Goal: Navigation & Orientation: Find specific page/section

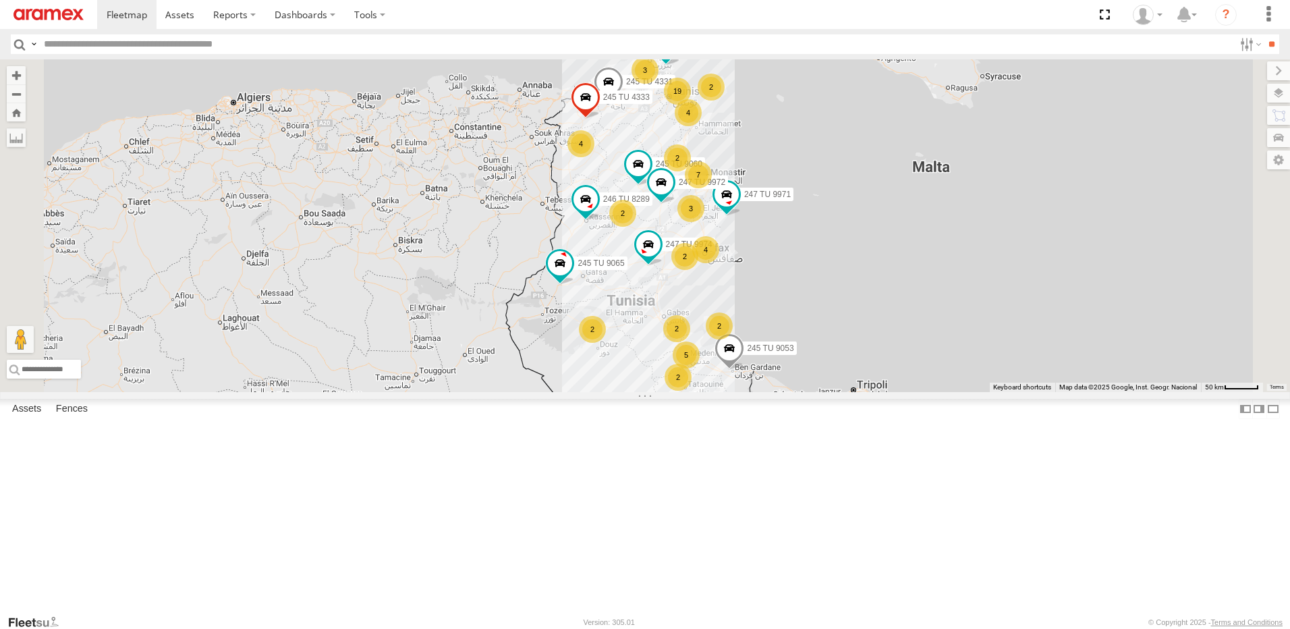
click at [719, 263] on div "4" at bounding box center [705, 249] width 27 height 27
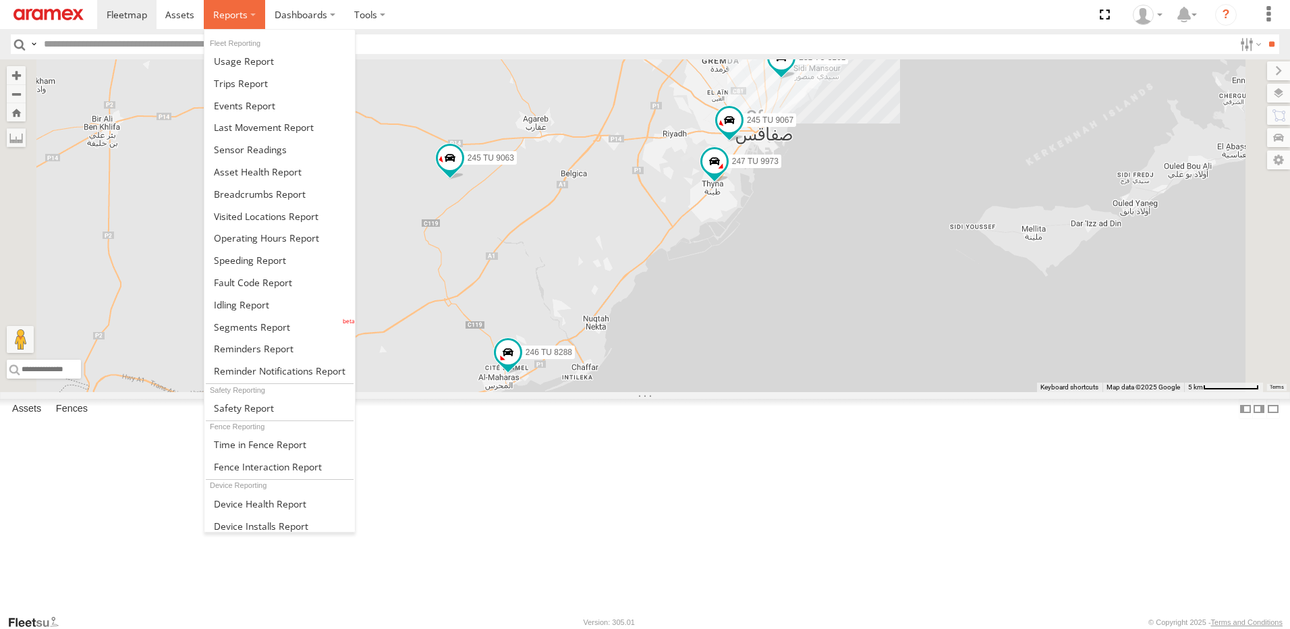
click at [248, 25] on label at bounding box center [234, 14] width 61 height 29
click at [270, 321] on span at bounding box center [252, 326] width 76 height 13
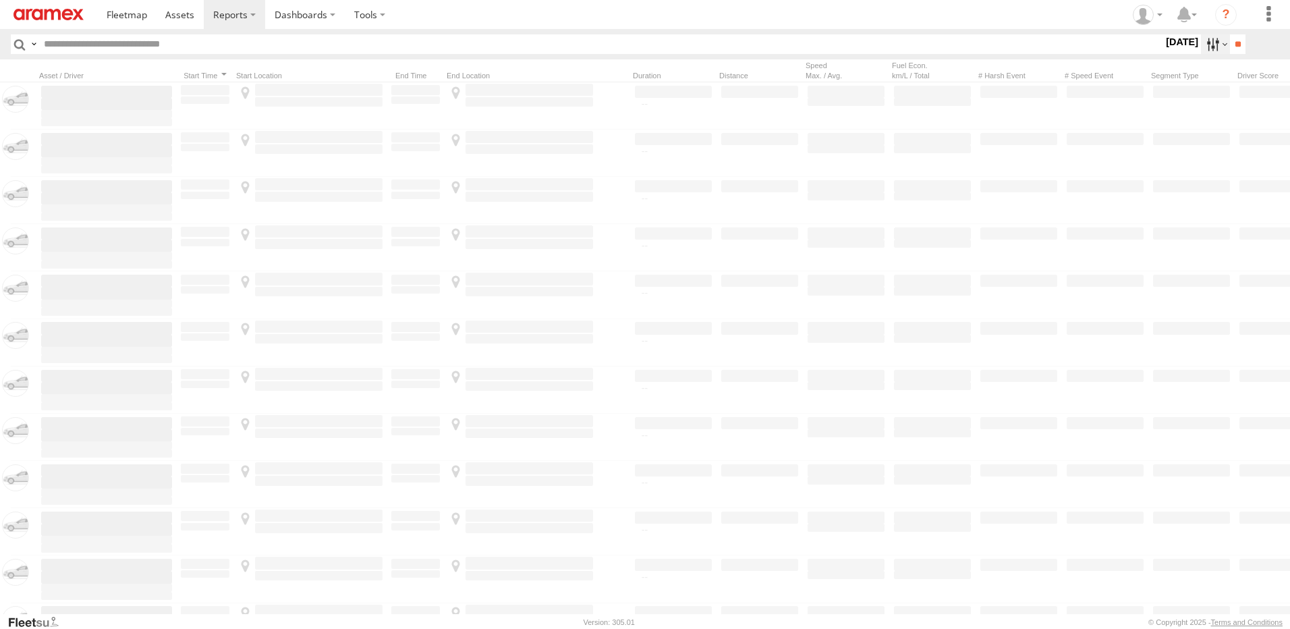
click at [1200, 38] on label at bounding box center [1214, 44] width 29 height 20
click at [0, 0] on span "Yesterday" at bounding box center [0, 0] width 0 height 0
click at [1229, 42] on input "**" at bounding box center [1237, 44] width 16 height 20
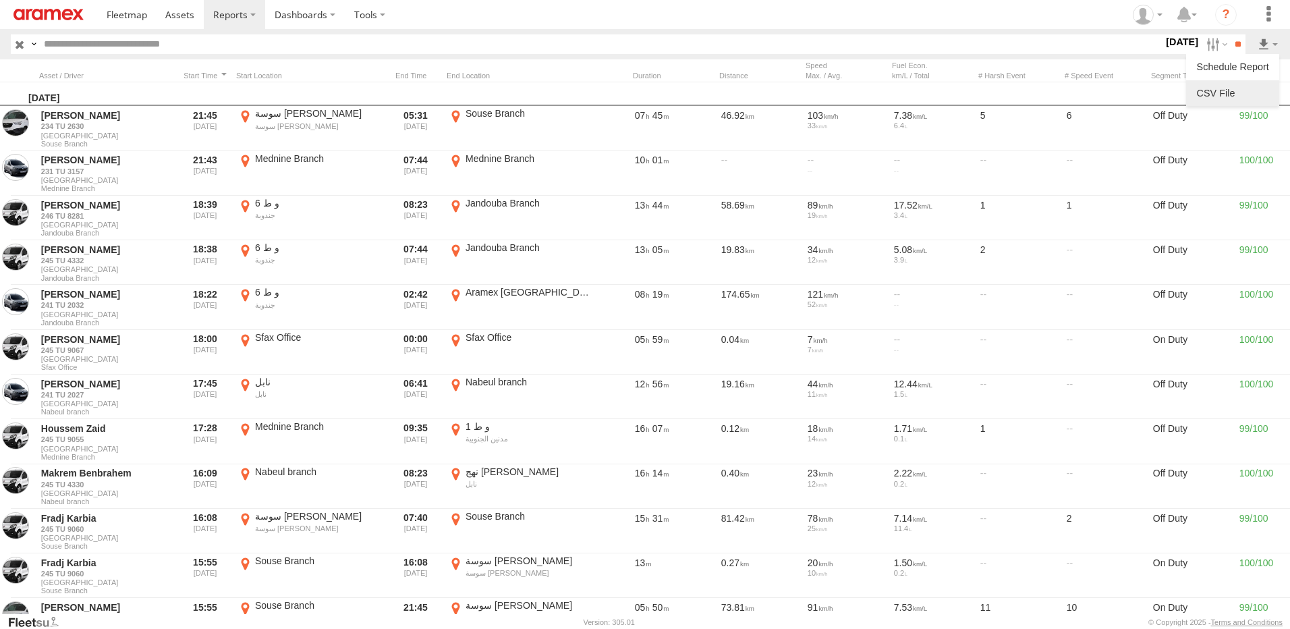
click at [1219, 94] on link at bounding box center [1232, 93] width 82 height 20
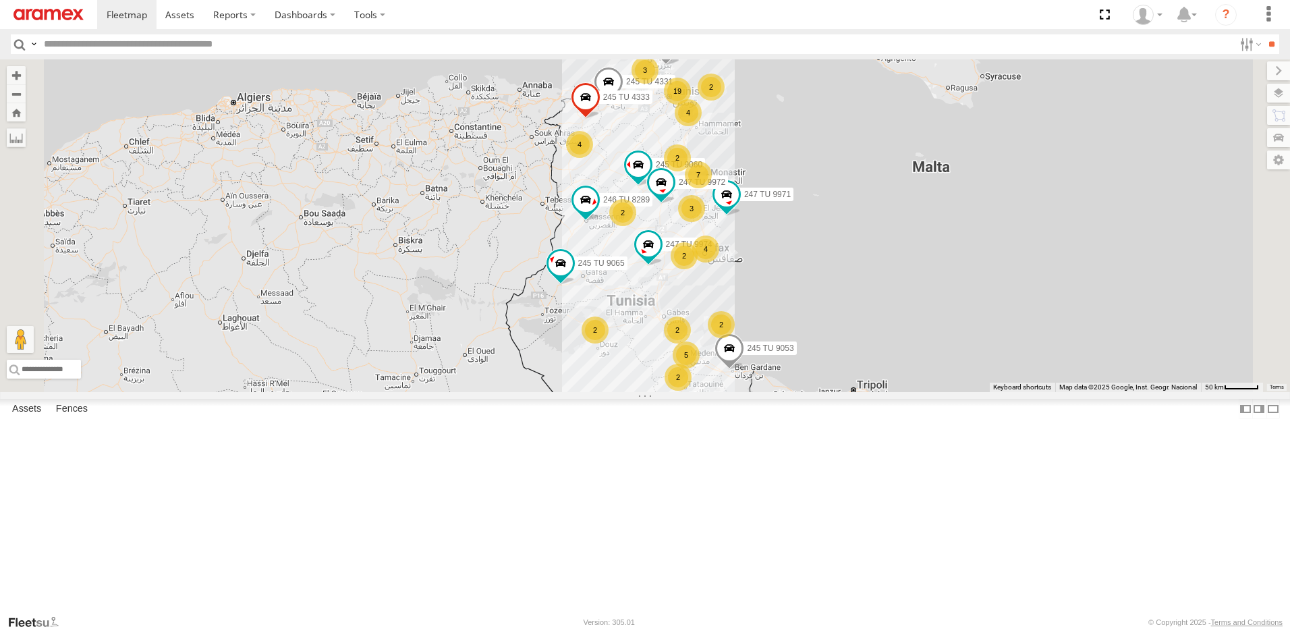
click at [719, 262] on div "4" at bounding box center [705, 248] width 27 height 27
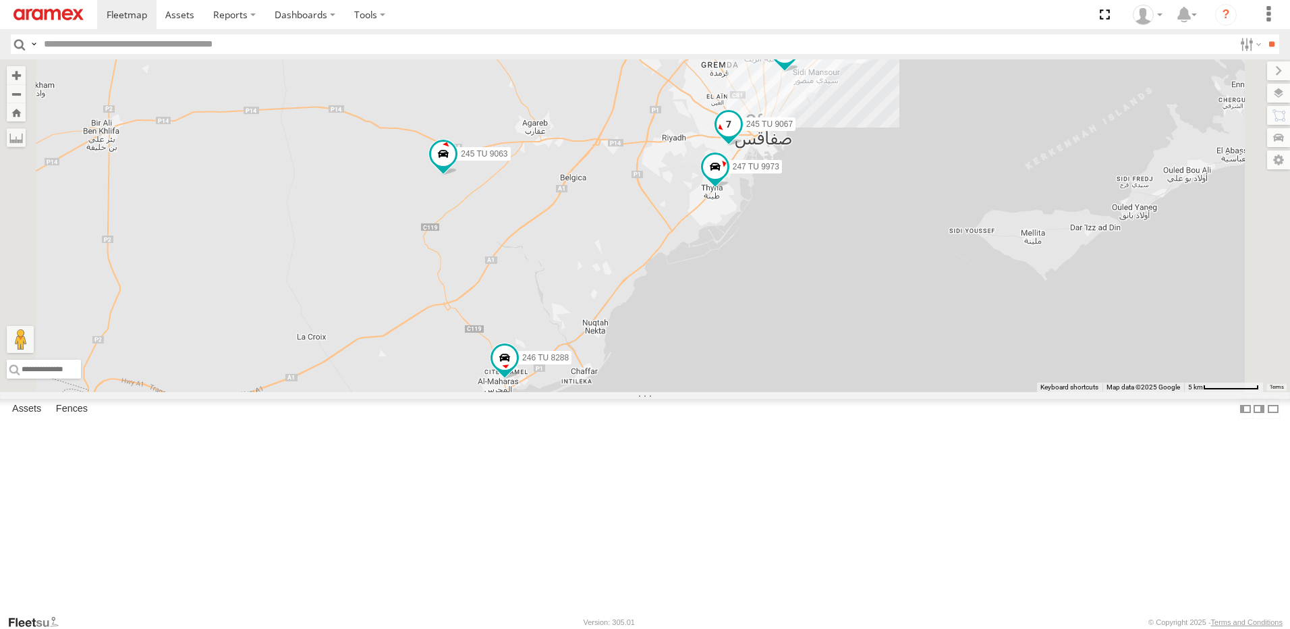
click at [741, 136] on span at bounding box center [728, 124] width 24 height 24
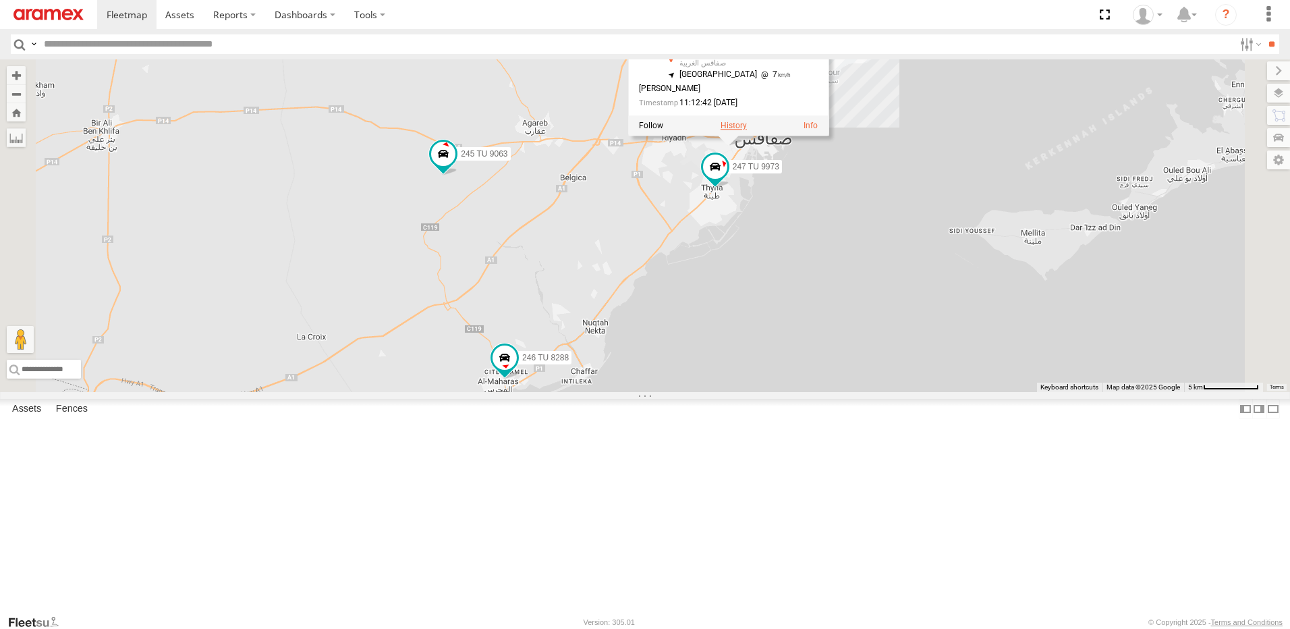
click at [747, 130] on label at bounding box center [733, 125] width 26 height 9
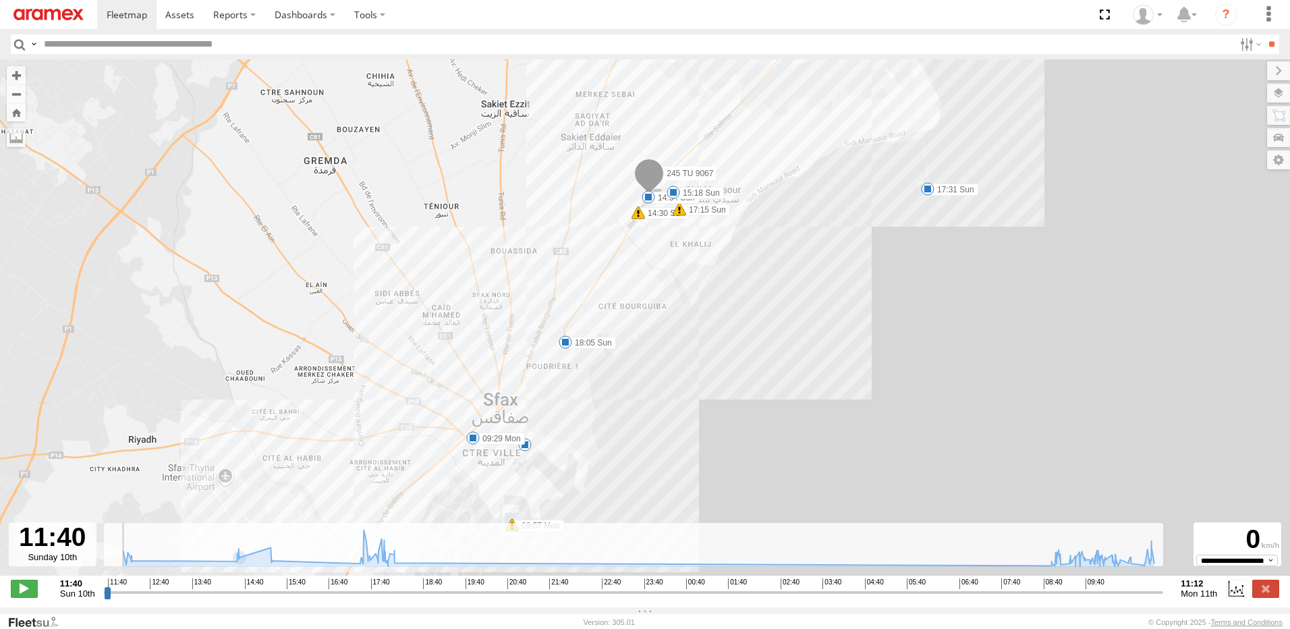
drag, startPoint x: 109, startPoint y: 598, endPoint x: 92, endPoint y: 621, distance: 28.5
click at [104, 598] on input "range" at bounding box center [634, 591] width 1060 height 13
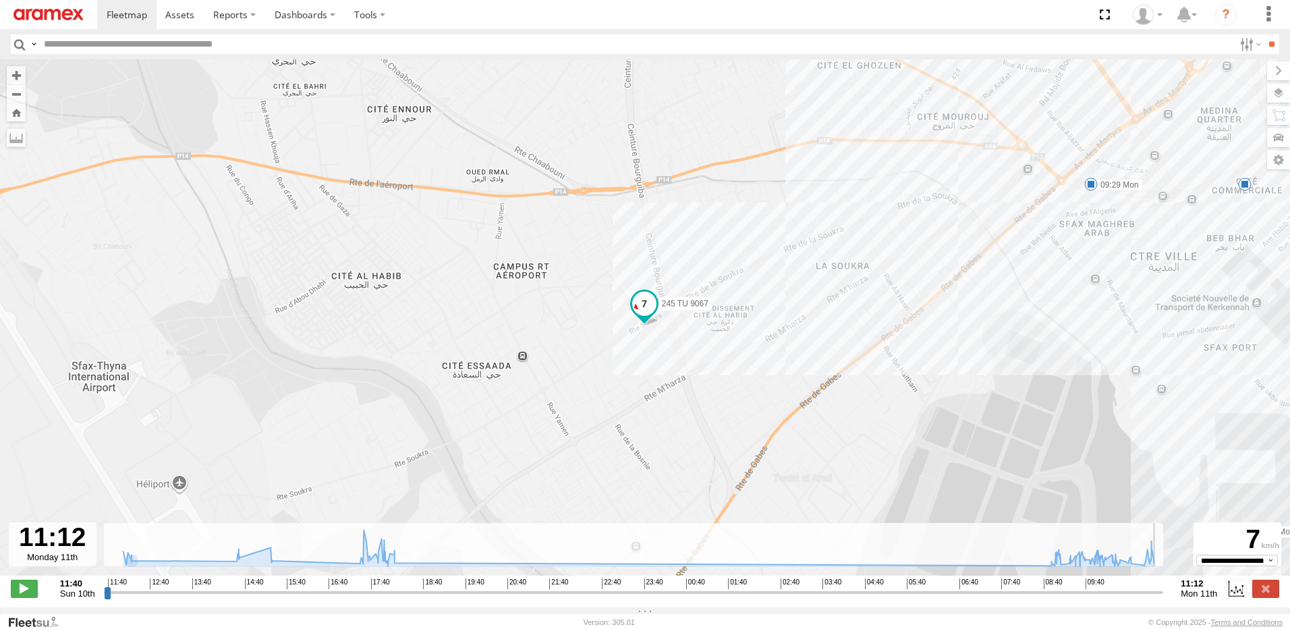
drag, startPoint x: 107, startPoint y: 600, endPoint x: 1184, endPoint y: 658, distance: 1078.6
click at [1163, 598] on input "range" at bounding box center [634, 591] width 1060 height 13
click at [1267, 594] on label at bounding box center [1265, 588] width 27 height 18
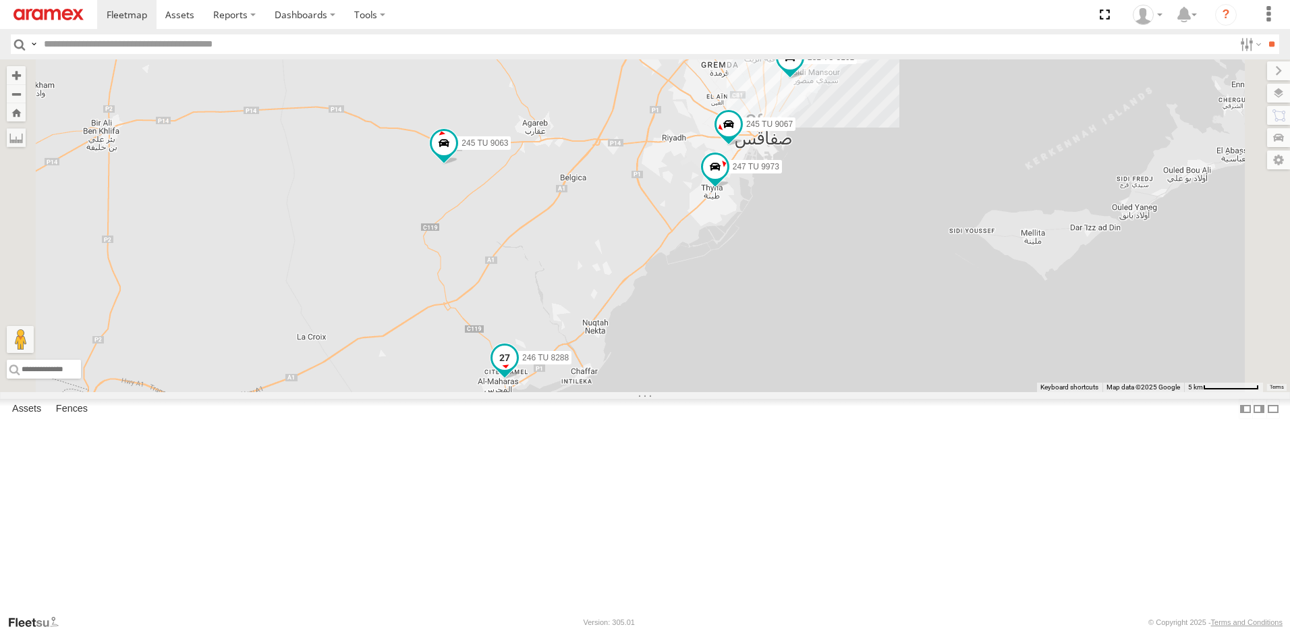
click at [517, 370] on span at bounding box center [504, 357] width 24 height 24
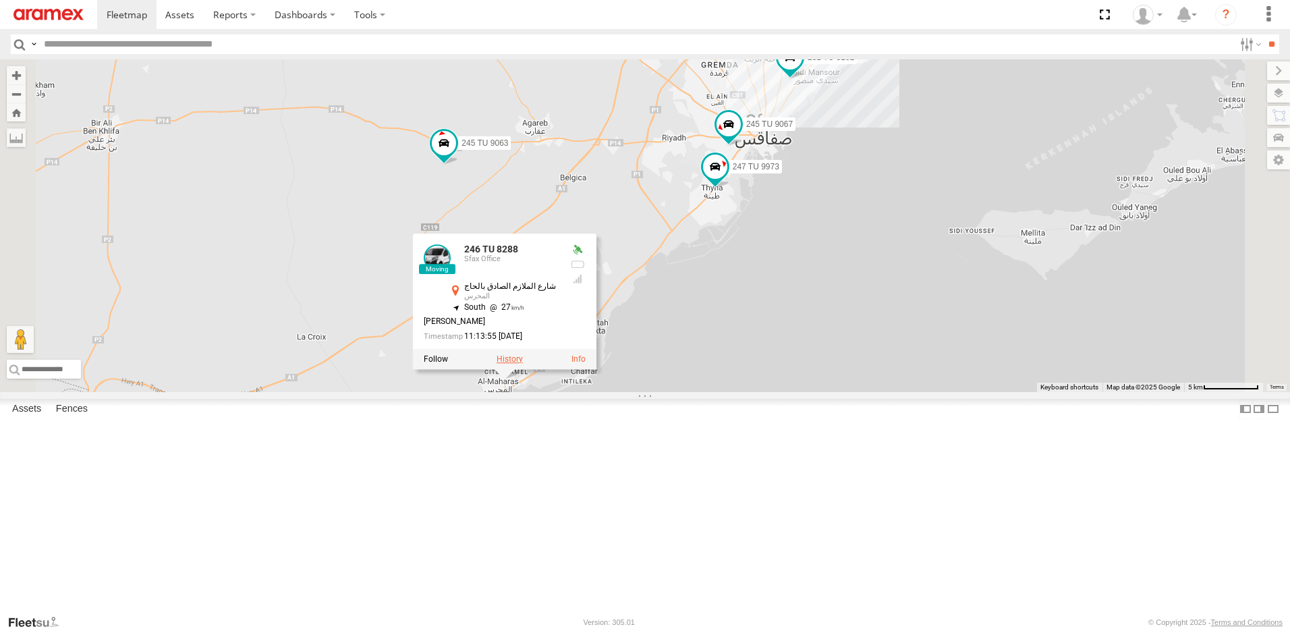
click at [523, 364] on label at bounding box center [509, 358] width 26 height 9
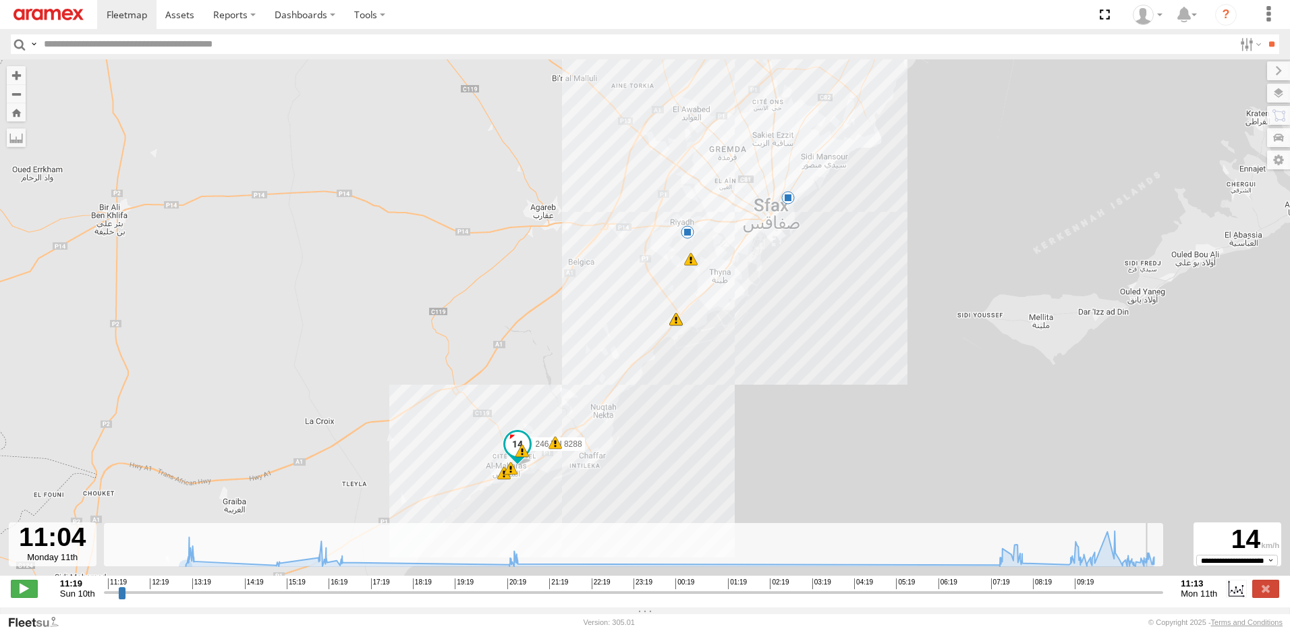
drag, startPoint x: 107, startPoint y: 600, endPoint x: 1163, endPoint y: 620, distance: 1056.4
click at [1163, 598] on input "range" at bounding box center [634, 591] width 1060 height 13
click at [1272, 596] on label at bounding box center [1265, 588] width 27 height 18
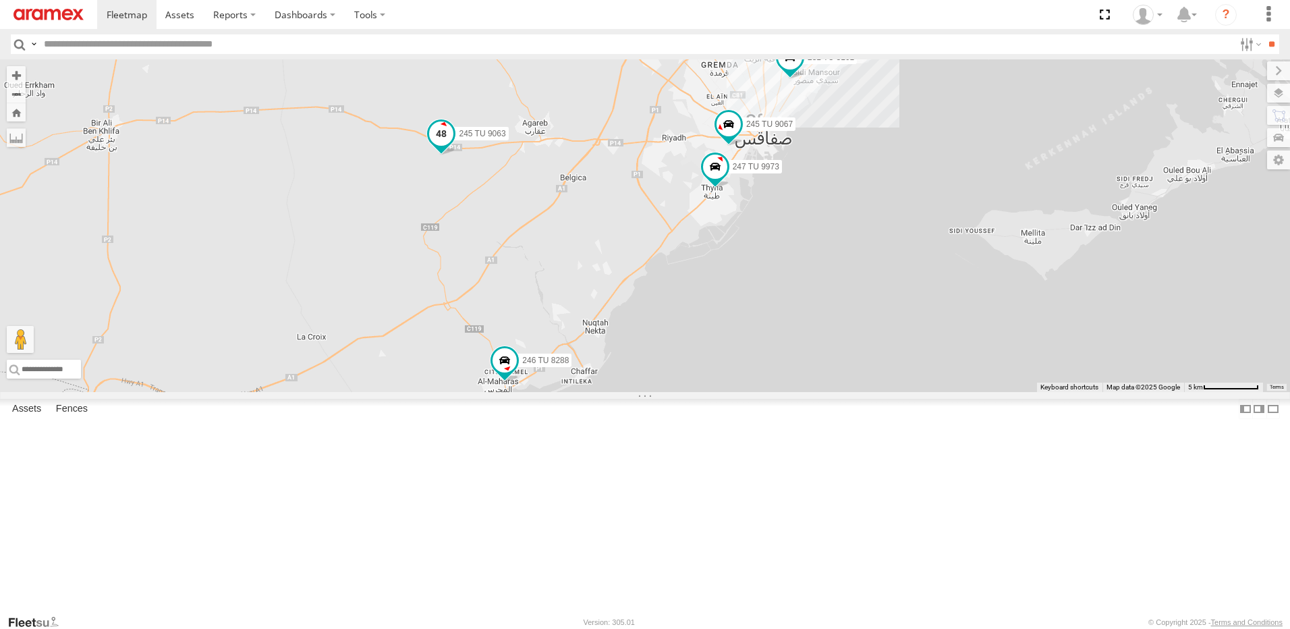
click at [453, 146] on span at bounding box center [441, 133] width 24 height 24
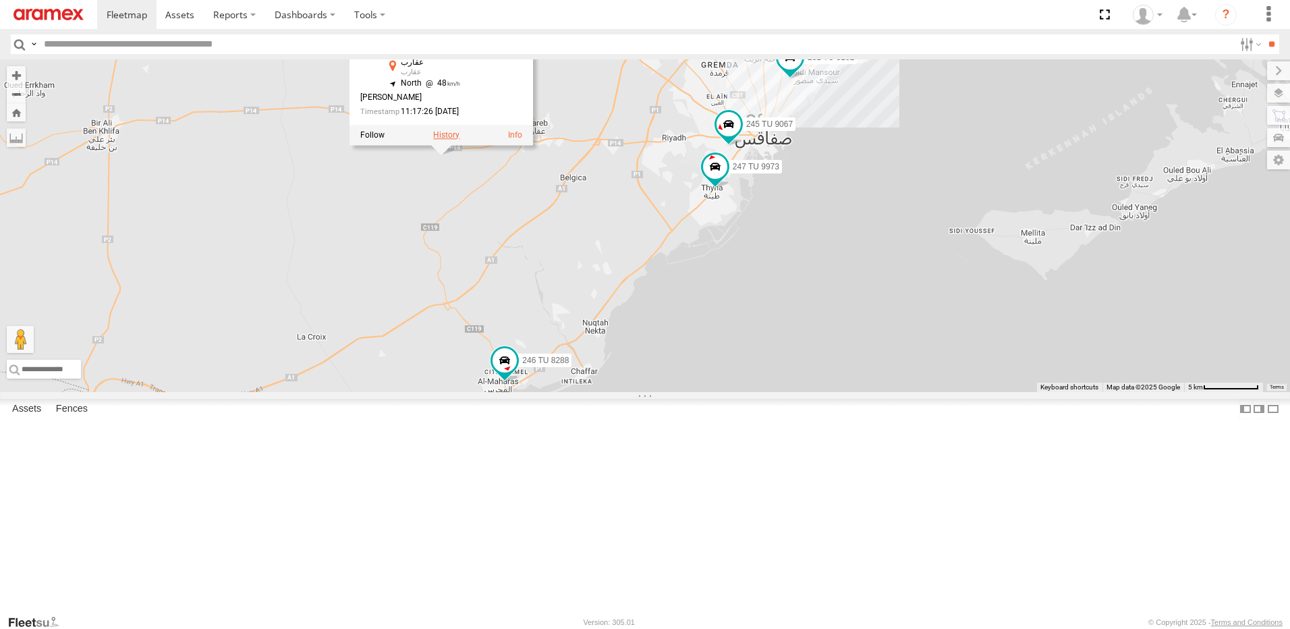
click at [459, 140] on label at bounding box center [446, 134] width 26 height 9
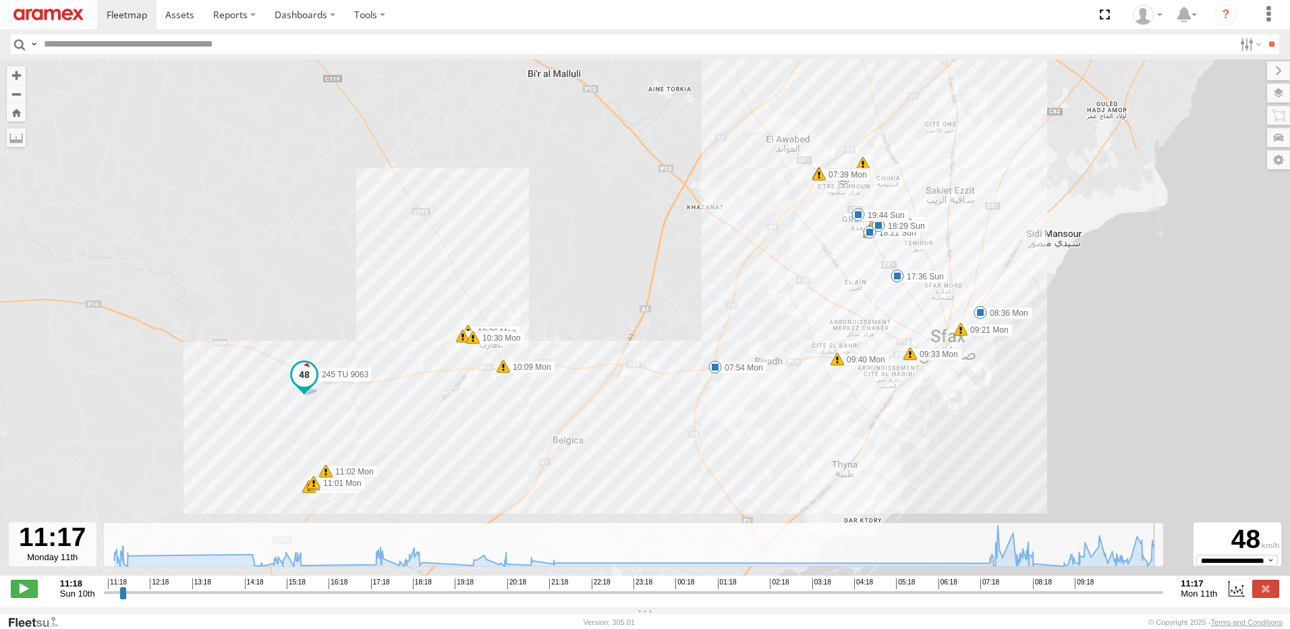
drag, startPoint x: 107, startPoint y: 601, endPoint x: 1192, endPoint y: 646, distance: 1086.8
click at [1163, 598] on input "range" at bounding box center [634, 591] width 1060 height 13
click at [1266, 590] on label at bounding box center [1265, 588] width 27 height 18
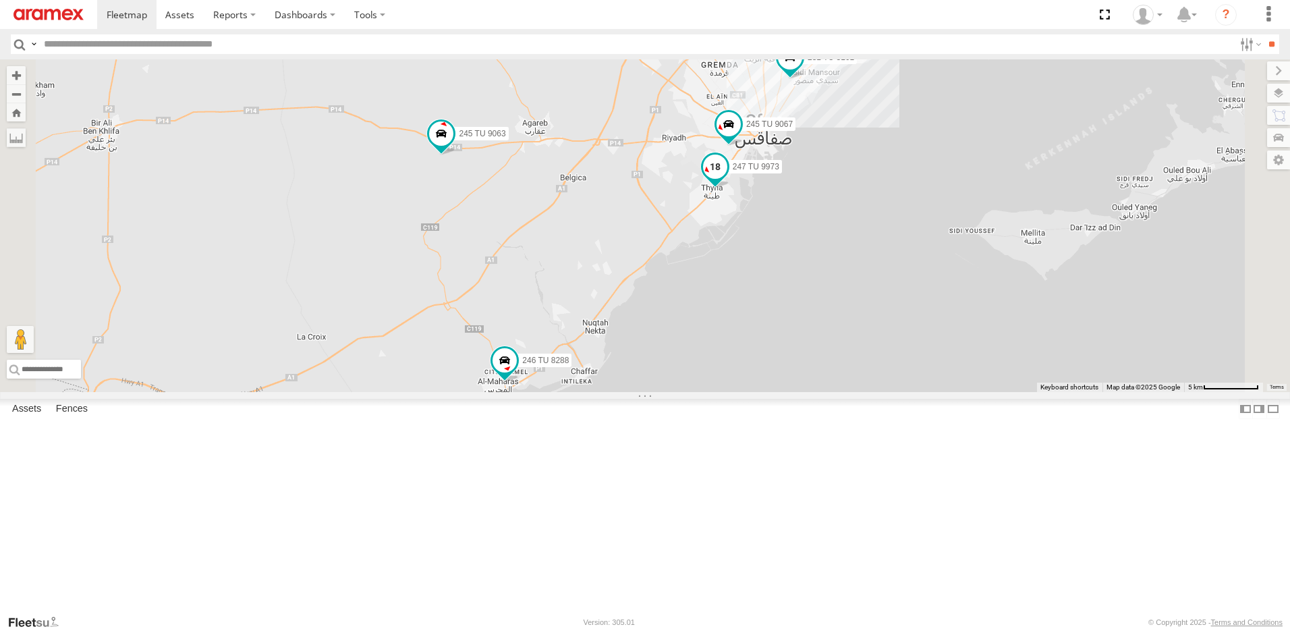
click at [727, 179] on span at bounding box center [715, 166] width 24 height 24
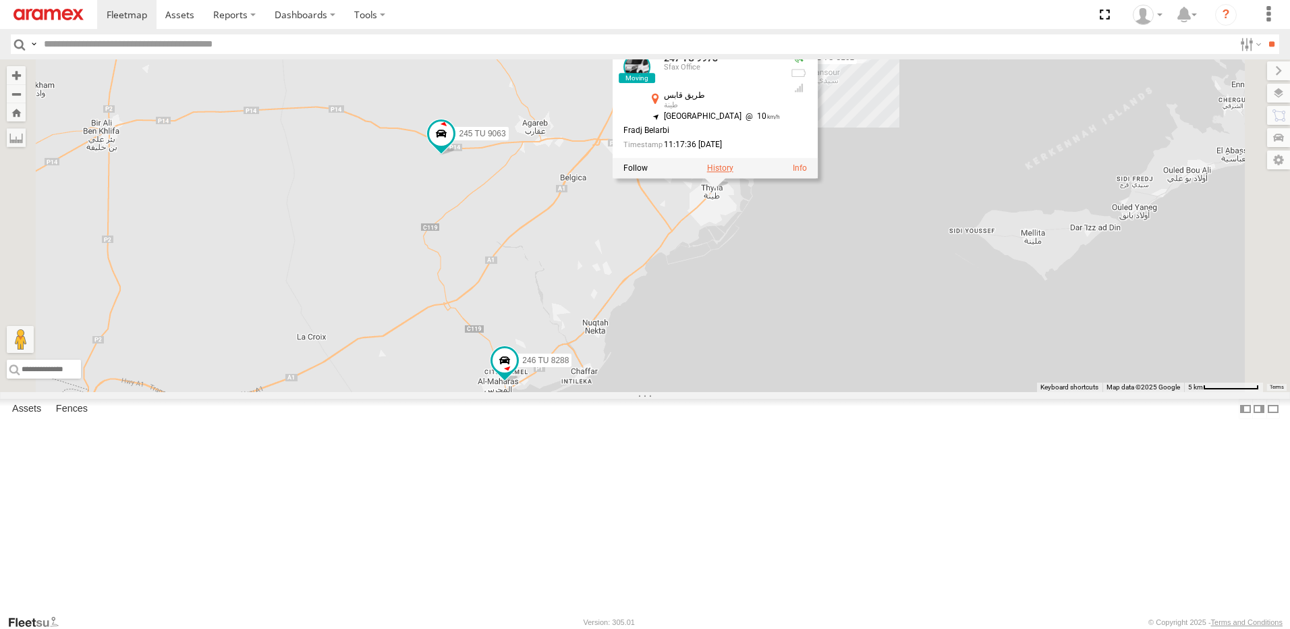
click at [733, 173] on label at bounding box center [720, 167] width 26 height 9
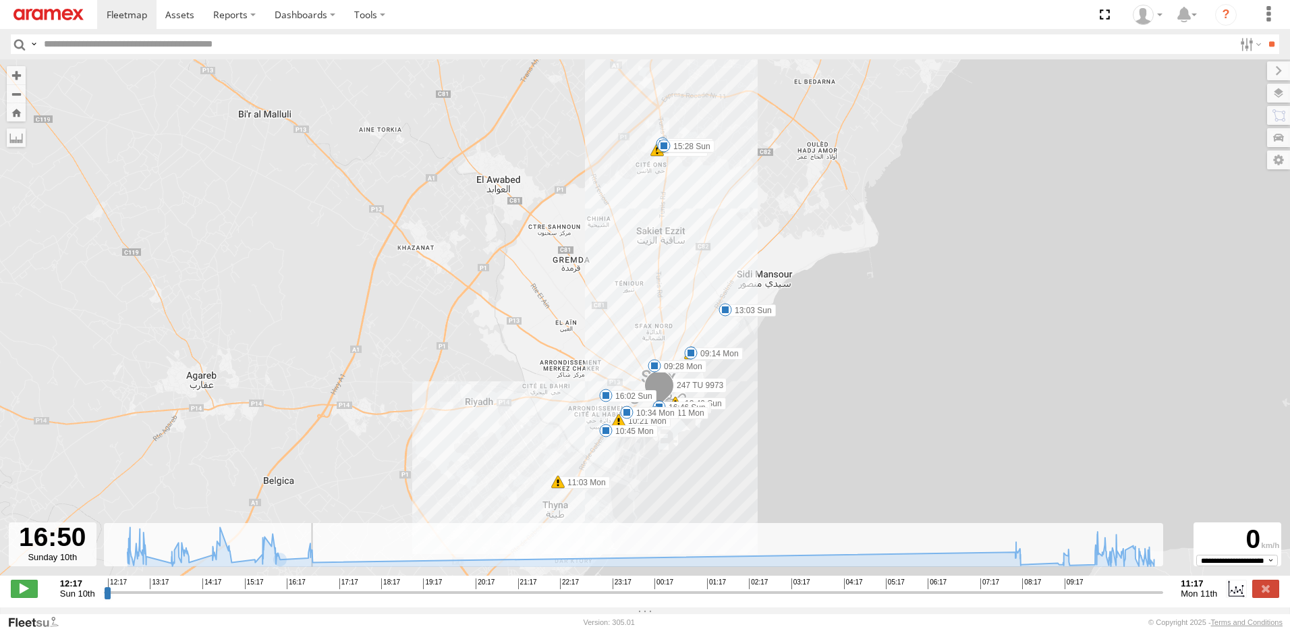
drag, startPoint x: 107, startPoint y: 598, endPoint x: 315, endPoint y: 647, distance: 213.5
click at [315, 598] on input "range" at bounding box center [634, 591] width 1060 height 13
click at [1275, 594] on label at bounding box center [1265, 588] width 27 height 18
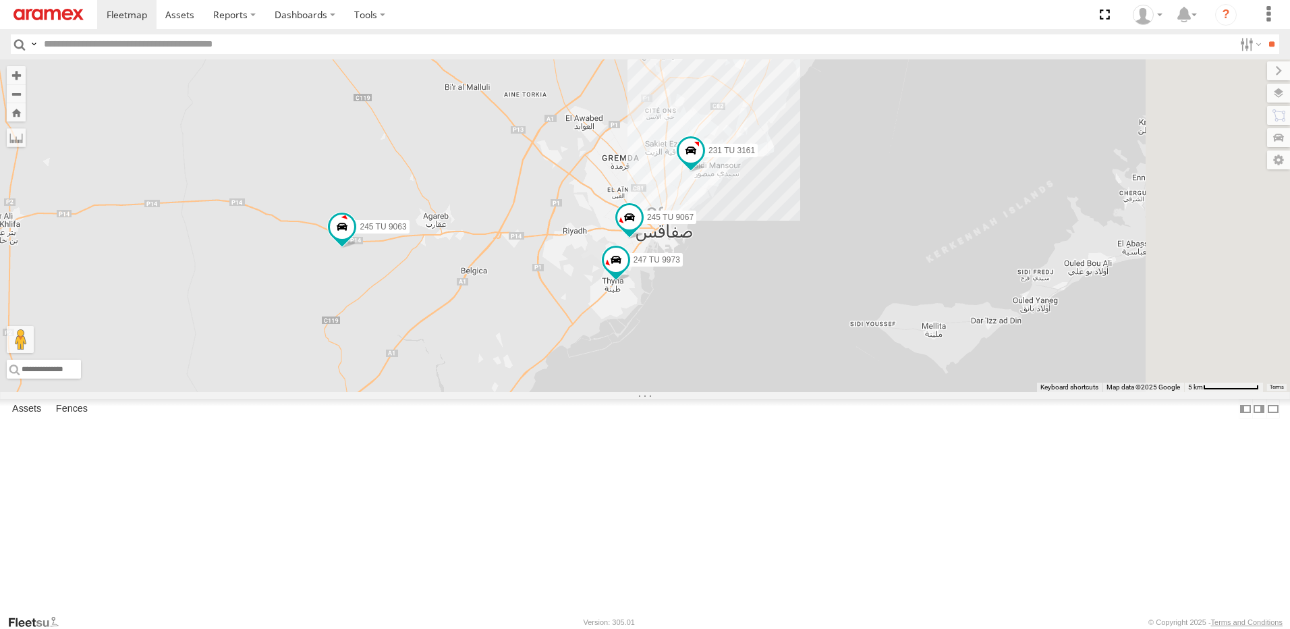
drag, startPoint x: 1044, startPoint y: 297, endPoint x: 936, endPoint y: 390, distance: 142.9
click at [937, 391] on div "231 TU 3161 245 TU 9063 245 TU 9067 247 TU 9973 246 TU 8288" at bounding box center [645, 225] width 1290 height 332
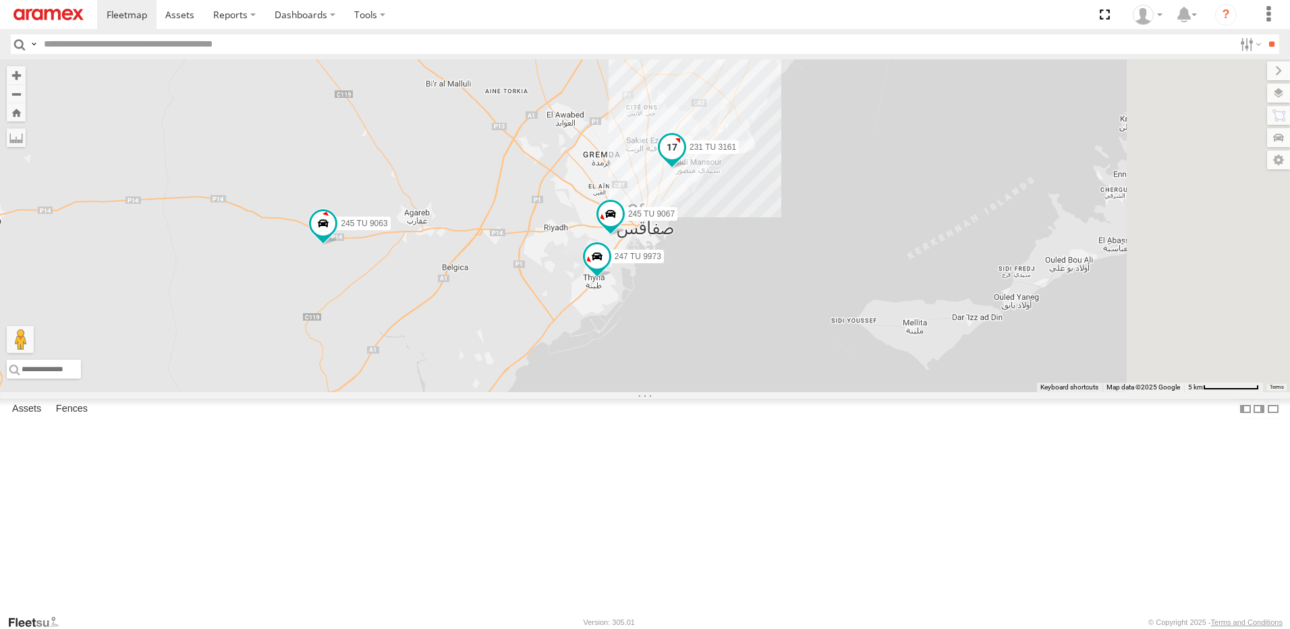
click at [684, 159] on span at bounding box center [672, 147] width 24 height 24
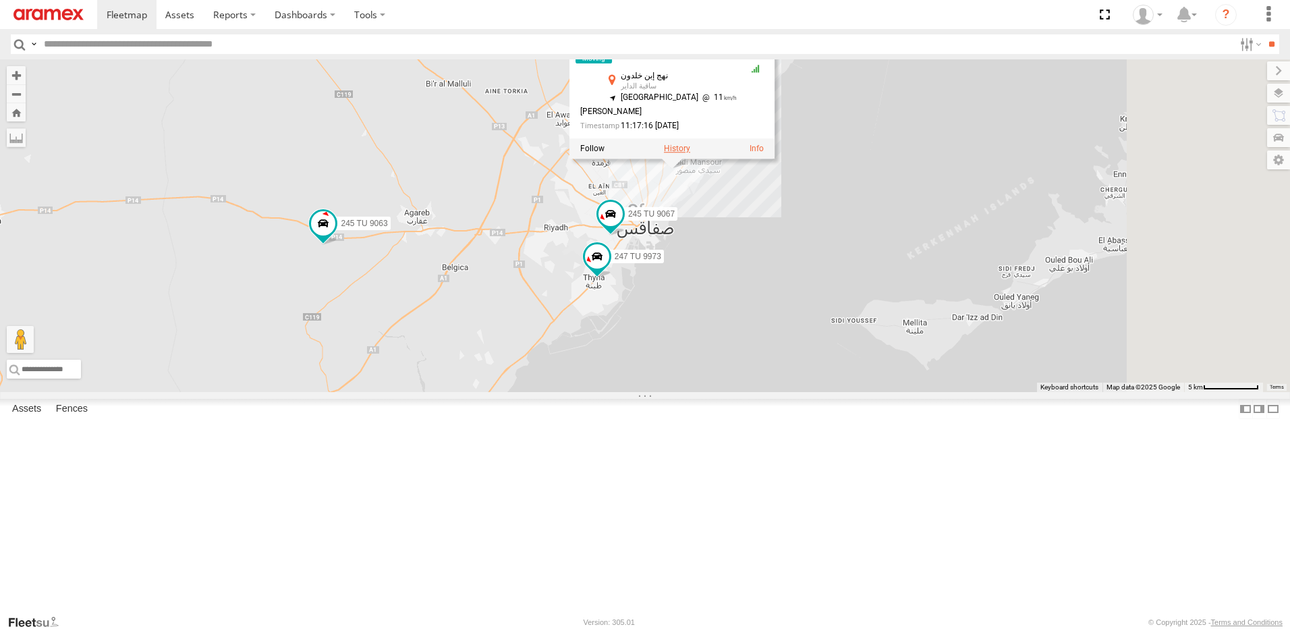
click at [690, 153] on label at bounding box center [677, 148] width 26 height 9
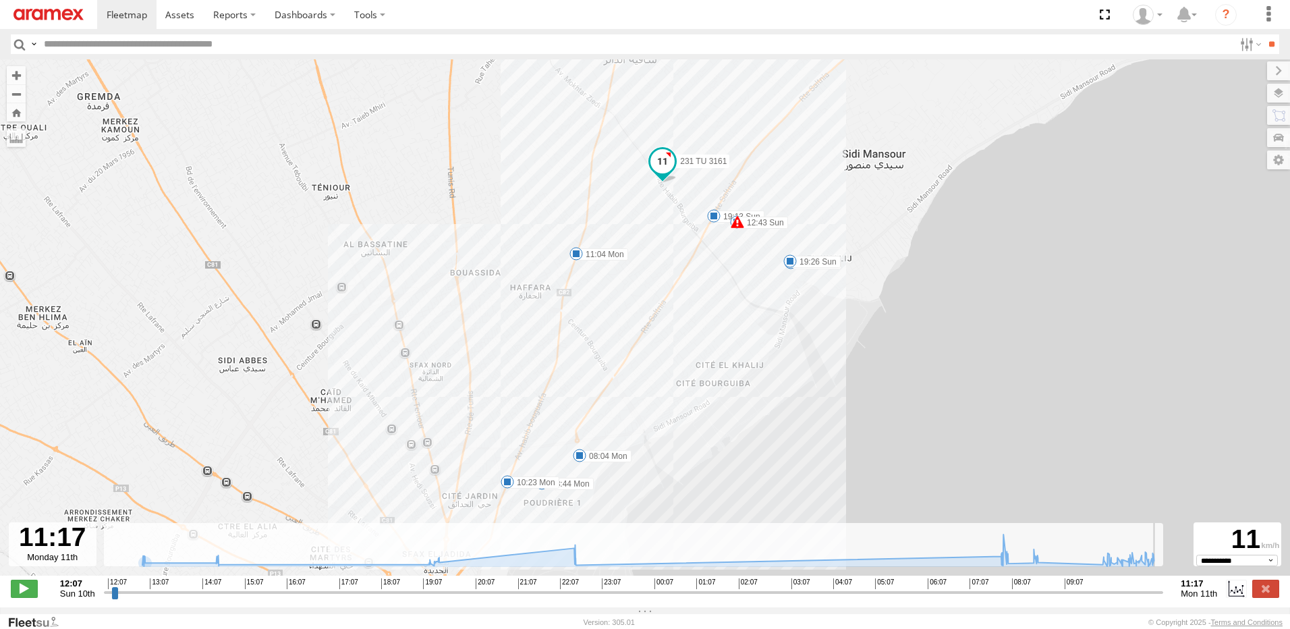
drag, startPoint x: 107, startPoint y: 602, endPoint x: 1175, endPoint y: 596, distance: 1067.7
type input "**********"
click at [1163, 596] on input "range" at bounding box center [634, 591] width 1060 height 13
click at [1256, 594] on label at bounding box center [1265, 588] width 27 height 18
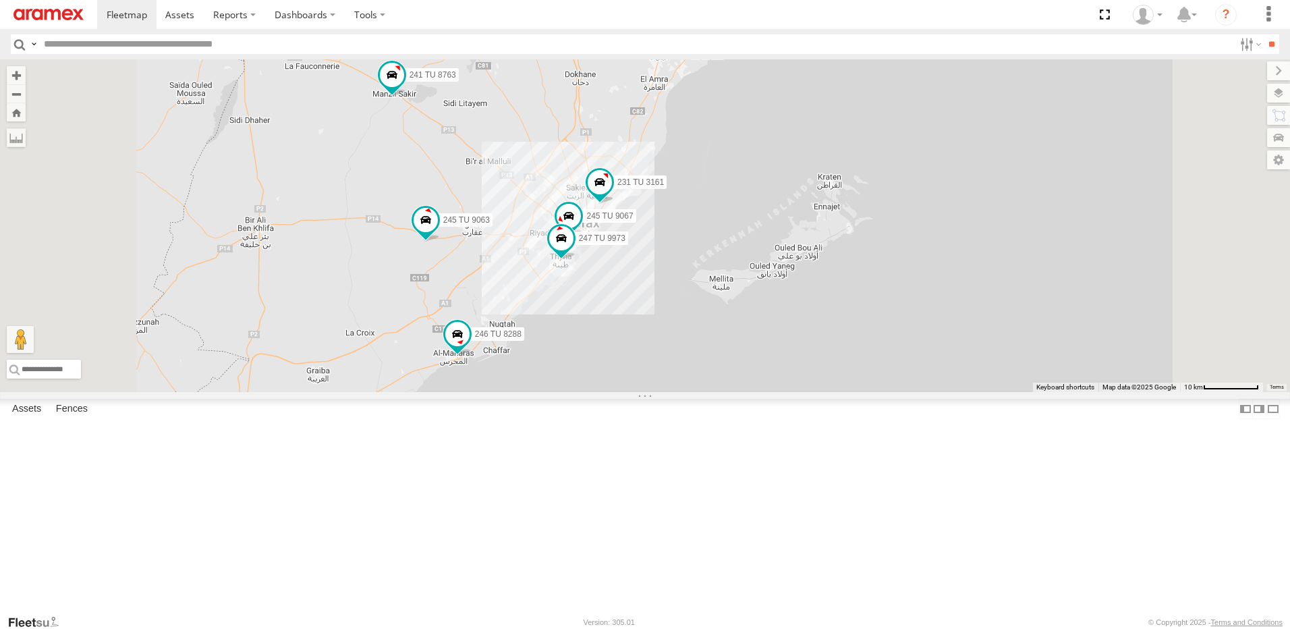
drag, startPoint x: 623, startPoint y: 175, endPoint x: 639, endPoint y: 259, distance: 86.0
click at [639, 259] on div "231 TU 3161 246 TU 8288 245 TU 9063 241 TU 8763 245 TU 9067 247 TU 9973" at bounding box center [645, 225] width 1290 height 332
